Goal: Task Accomplishment & Management: Complete application form

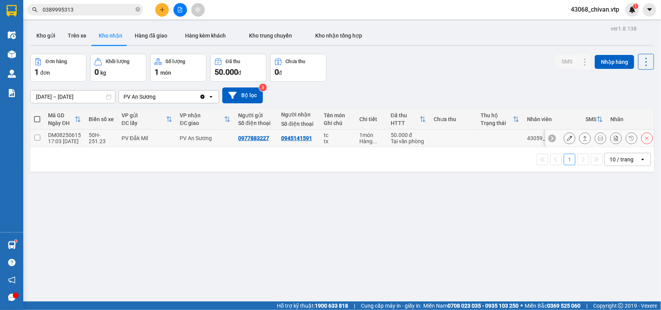
click at [35, 137] on input "checkbox" at bounding box center [37, 138] width 6 height 6
checkbox input "true"
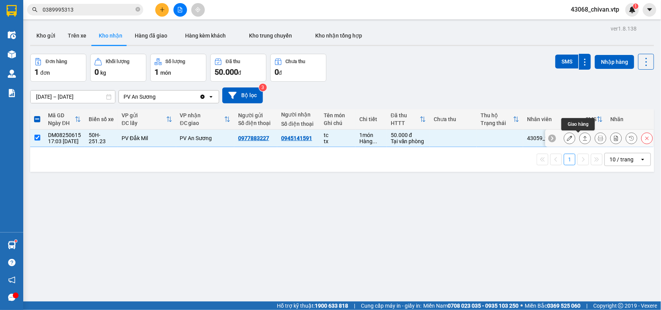
click at [579, 135] on button at bounding box center [584, 139] width 11 height 14
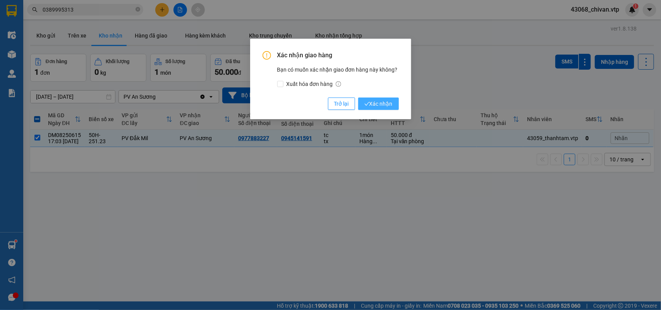
click at [381, 106] on span "Xác nhận" at bounding box center [378, 103] width 28 height 9
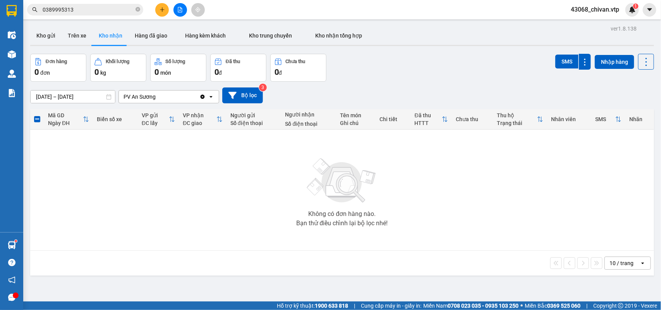
click at [161, 14] on button at bounding box center [162, 10] width 14 height 14
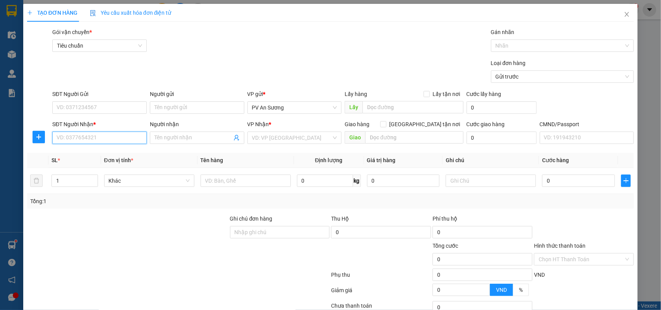
click at [110, 132] on input "SĐT Người Nhận *" at bounding box center [99, 138] width 94 height 12
type input "0934803368"
type input "D"
type input "ĐẠI"
type input "D"
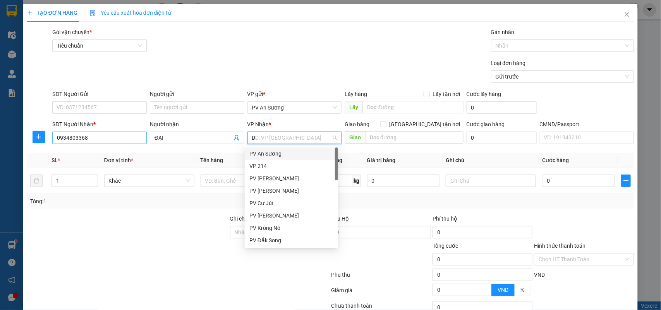
type input "DM"
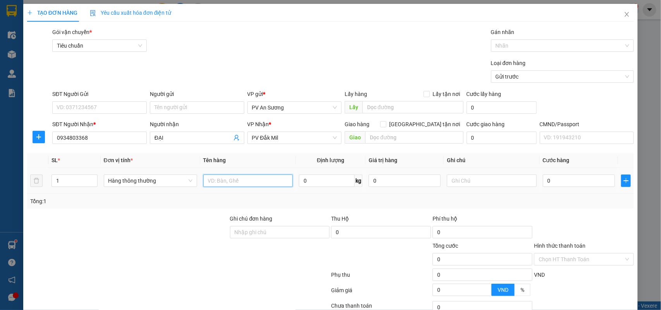
click at [242, 181] on input "text" at bounding box center [247, 181] width 89 height 12
type input "D"
type input "ĐIỆN TRỞ"
type input "C"
type input "4.000"
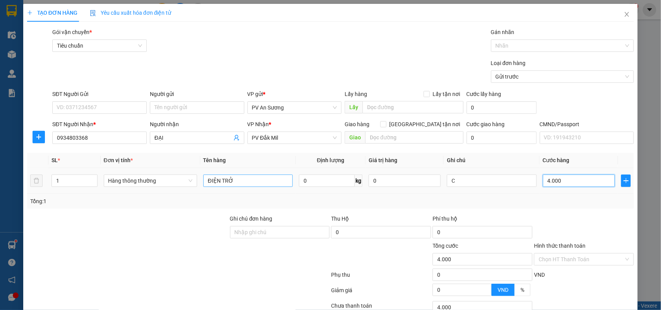
type input "4.000"
type input "3"
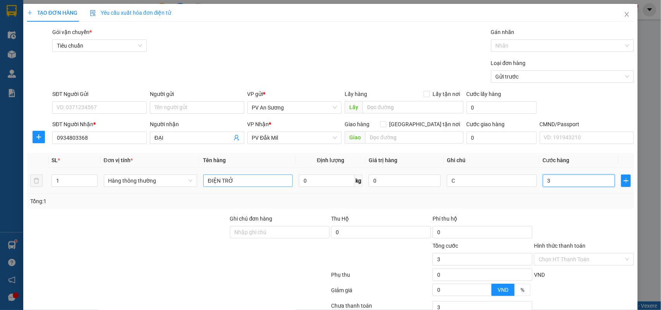
type input "30"
type input "300"
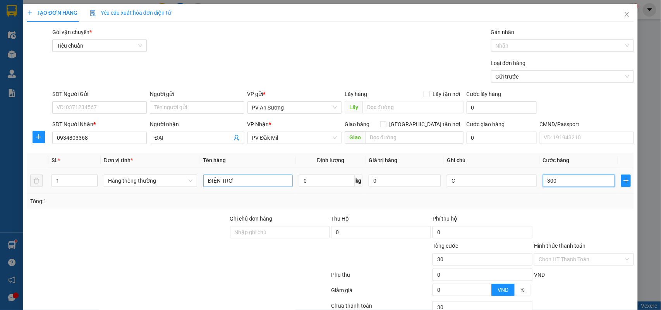
type input "300"
type input "3.000"
type input "30.000"
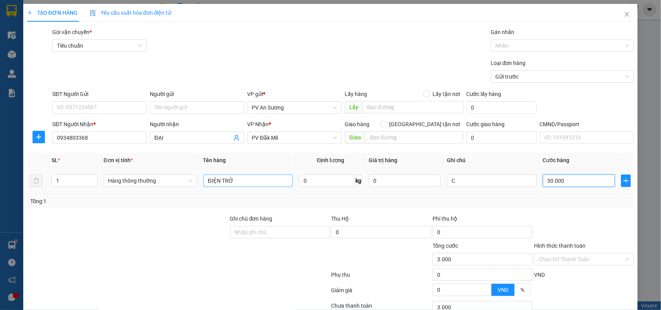
type input "30.000"
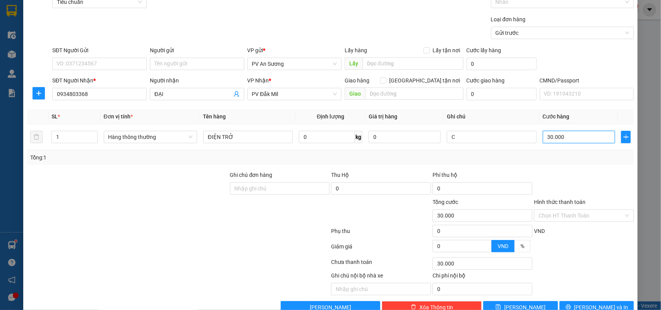
scroll to position [63, 0]
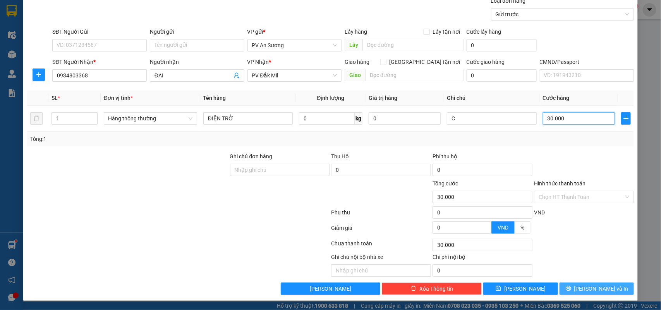
type input "30.000"
click at [602, 291] on span "[PERSON_NAME] và In" at bounding box center [601, 288] width 54 height 9
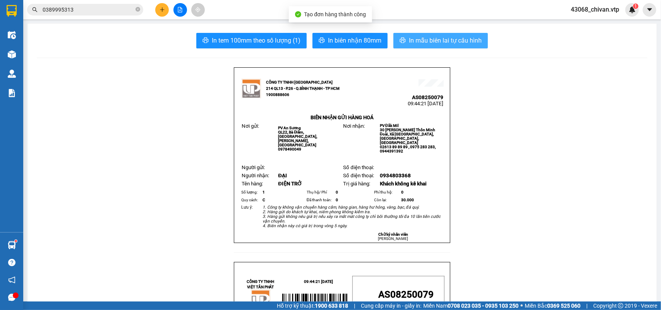
click at [422, 39] on span "In mẫu biên lai tự cấu hình" at bounding box center [445, 41] width 73 height 10
click at [426, 36] on span "In mẫu biên lai tự cấu hình" at bounding box center [445, 41] width 73 height 10
